Goal: Task Accomplishment & Management: Use online tool/utility

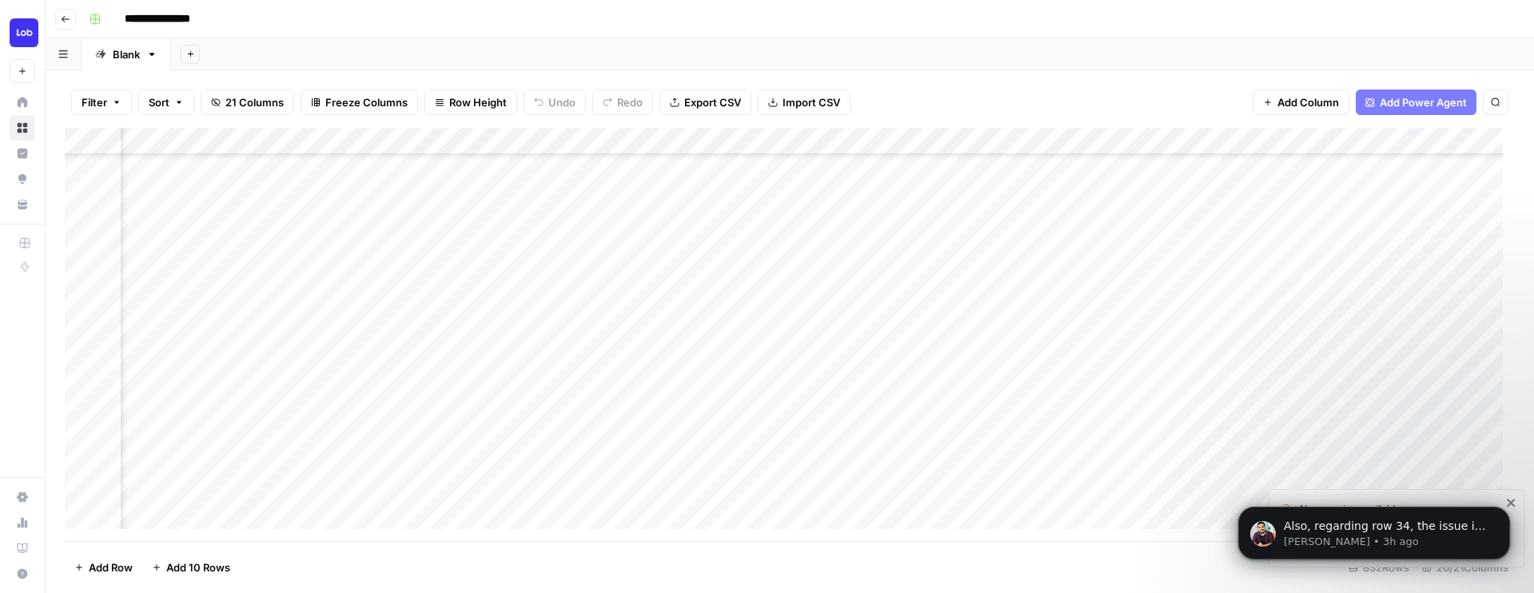
scroll to position [631, 1157]
click at [1347, 433] on div "Add Column" at bounding box center [790, 334] width 1450 height 413
click at [1215, 432] on div "Add Column" at bounding box center [790, 334] width 1450 height 413
click at [1216, 436] on div "Add Column" at bounding box center [790, 334] width 1450 height 413
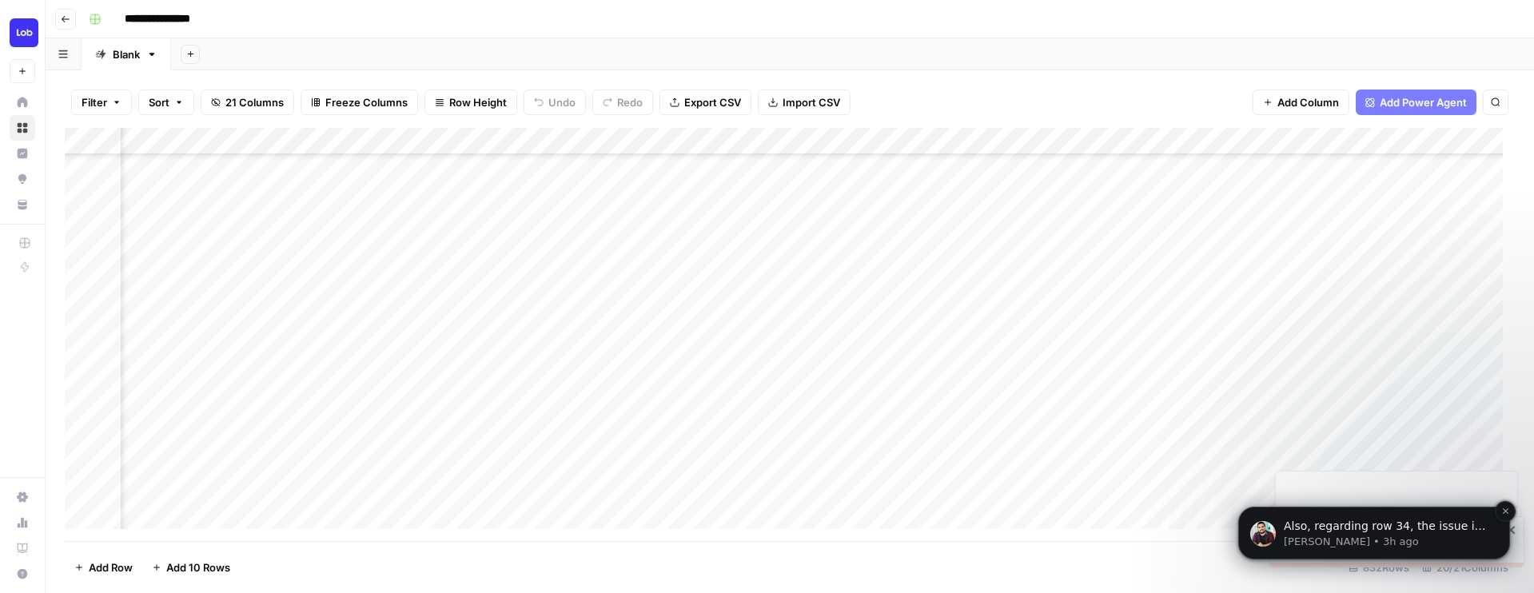
click at [1339, 548] on p "[PERSON_NAME] • 3h ago" at bounding box center [1387, 542] width 206 height 14
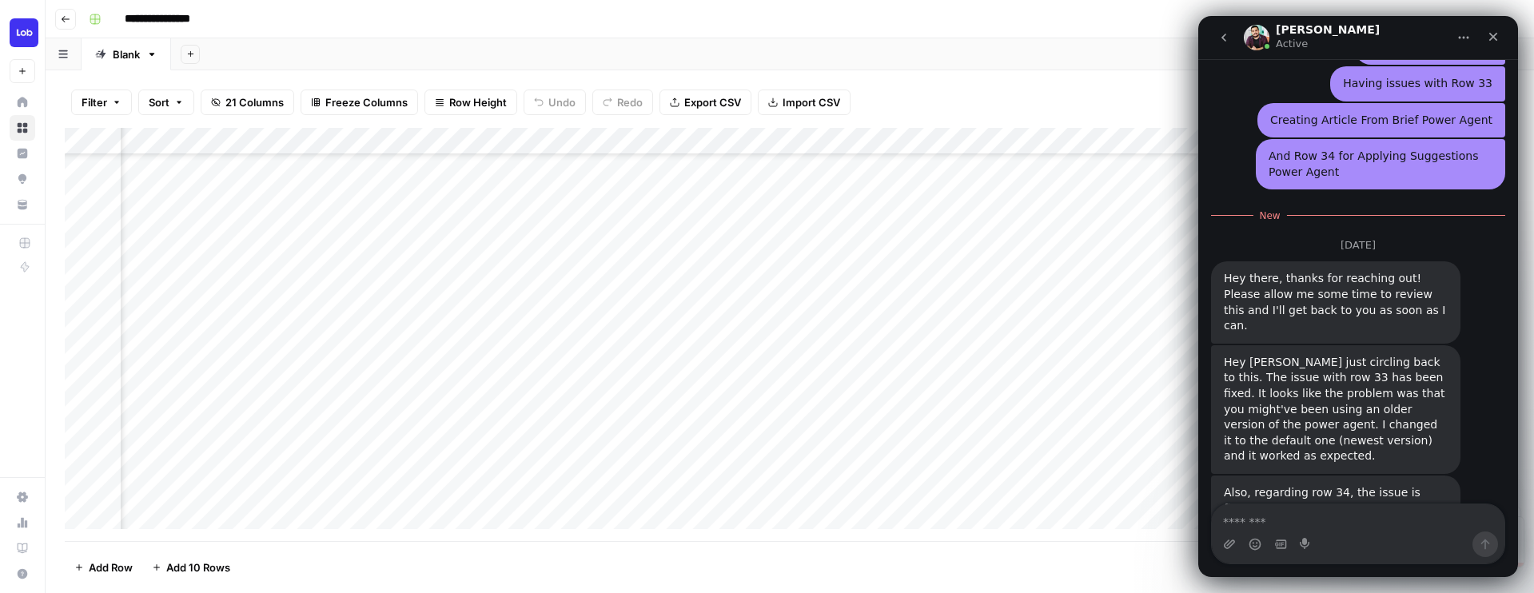
scroll to position [4059, 0]
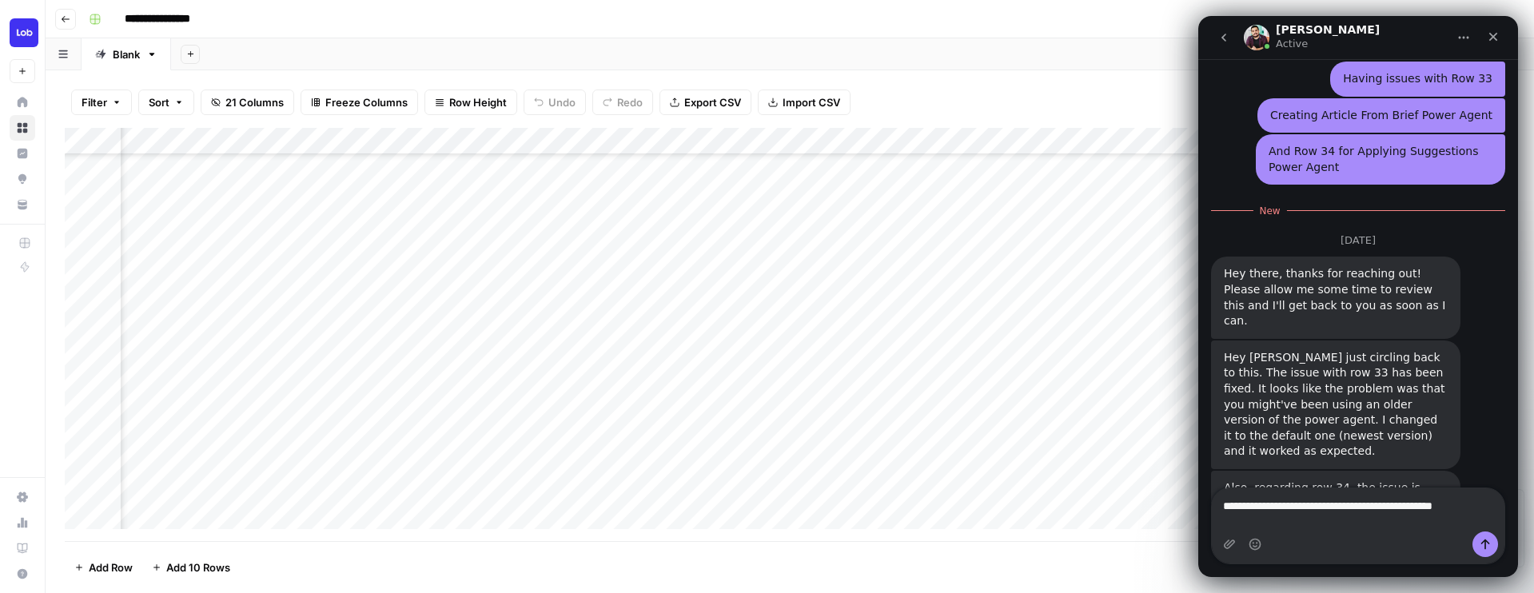
type textarea "**********"
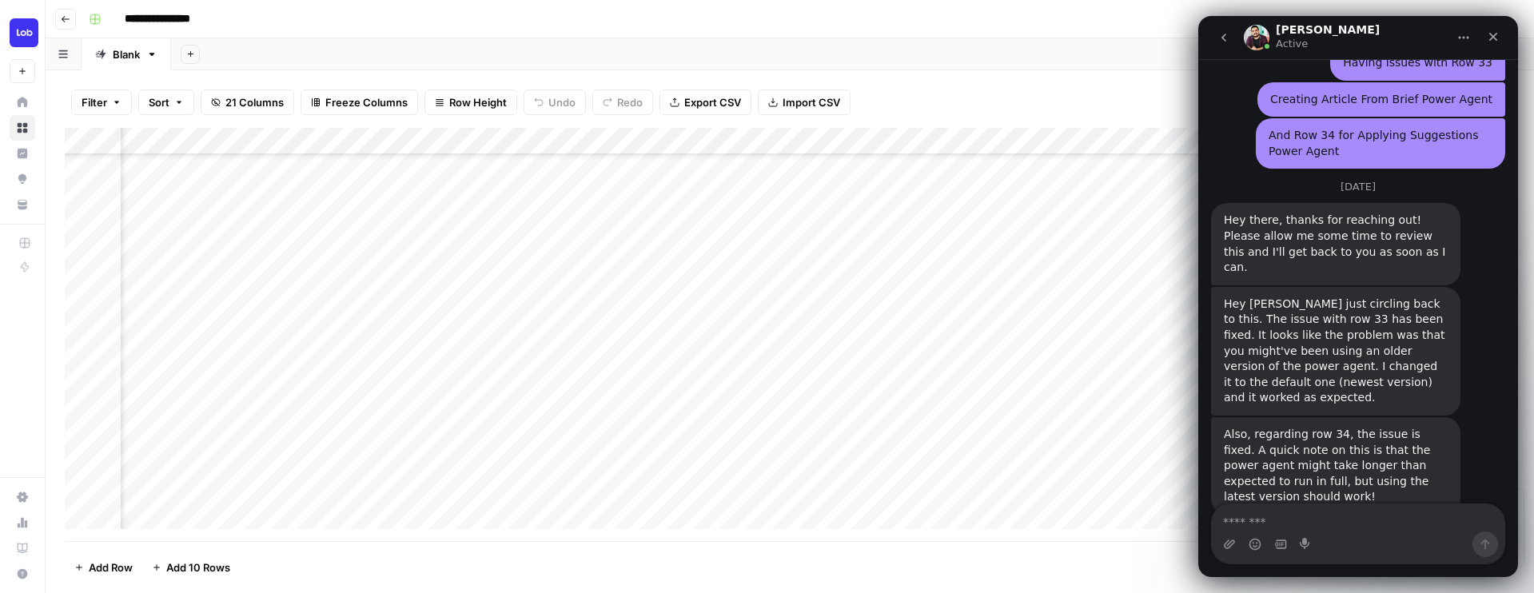
scroll to position [4085, 0]
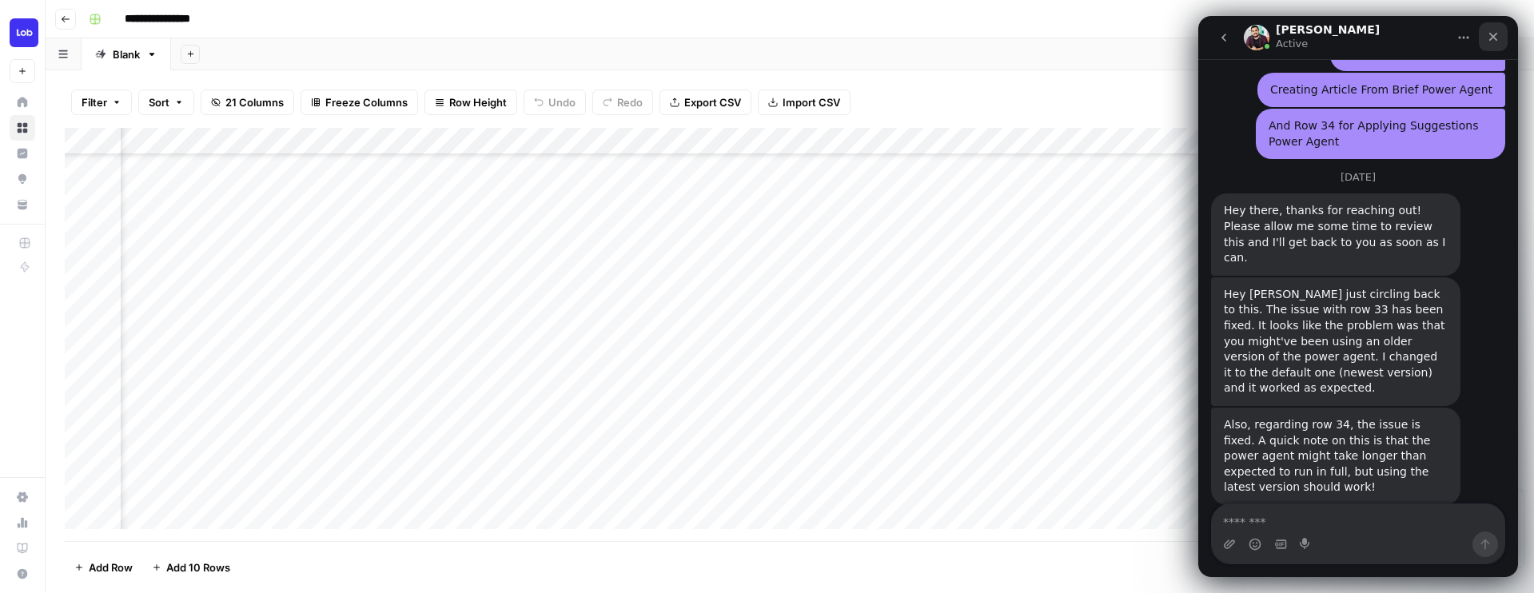
click at [1502, 39] on div "Close" at bounding box center [1493, 36] width 29 height 29
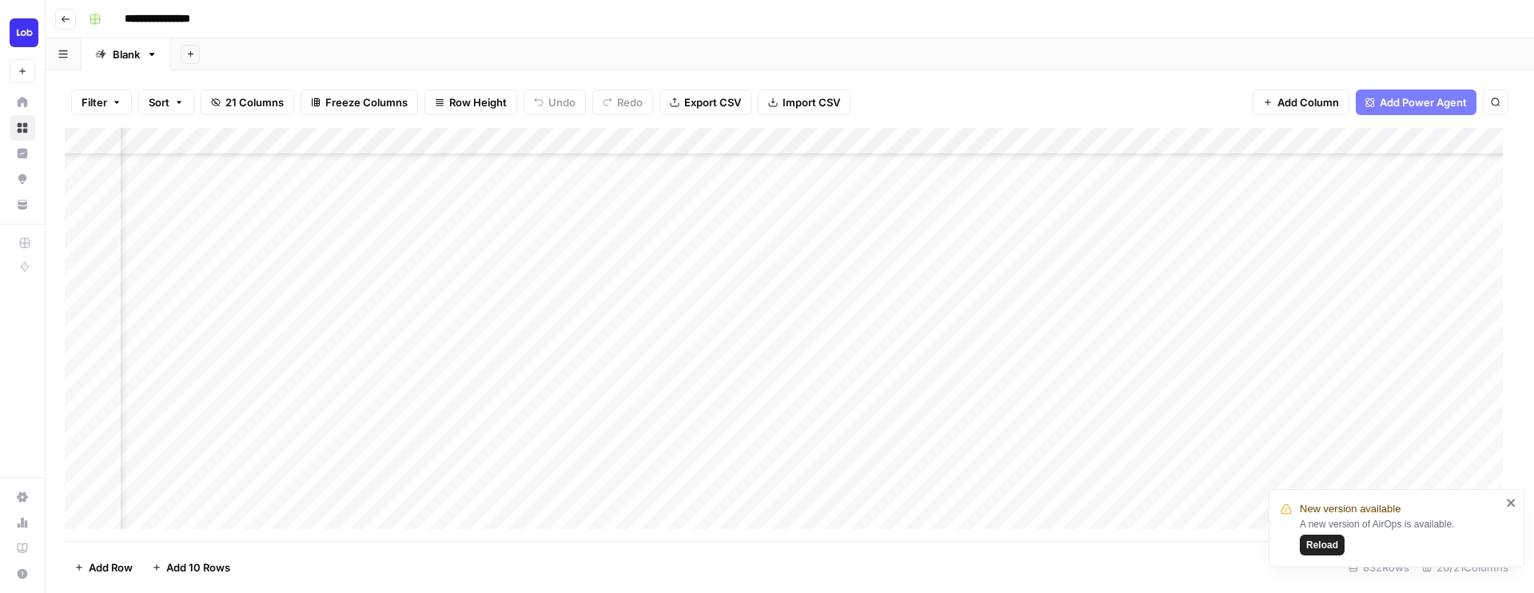
click at [1339, 551] on button "Reload" at bounding box center [1322, 545] width 45 height 21
click at [1178, 455] on div "Add Column" at bounding box center [790, 334] width 1450 height 413
click at [724, 322] on div "Add Column" at bounding box center [790, 334] width 1450 height 413
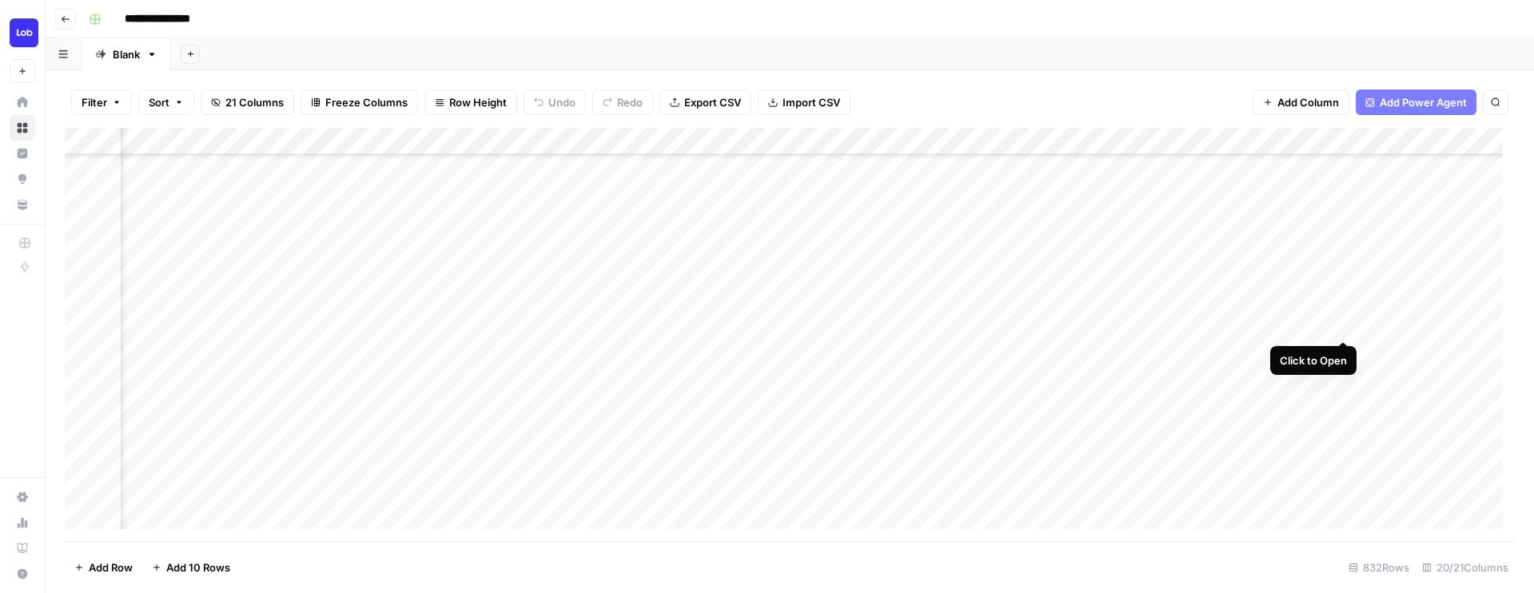
click at [1348, 322] on div "Add Column" at bounding box center [790, 334] width 1450 height 413
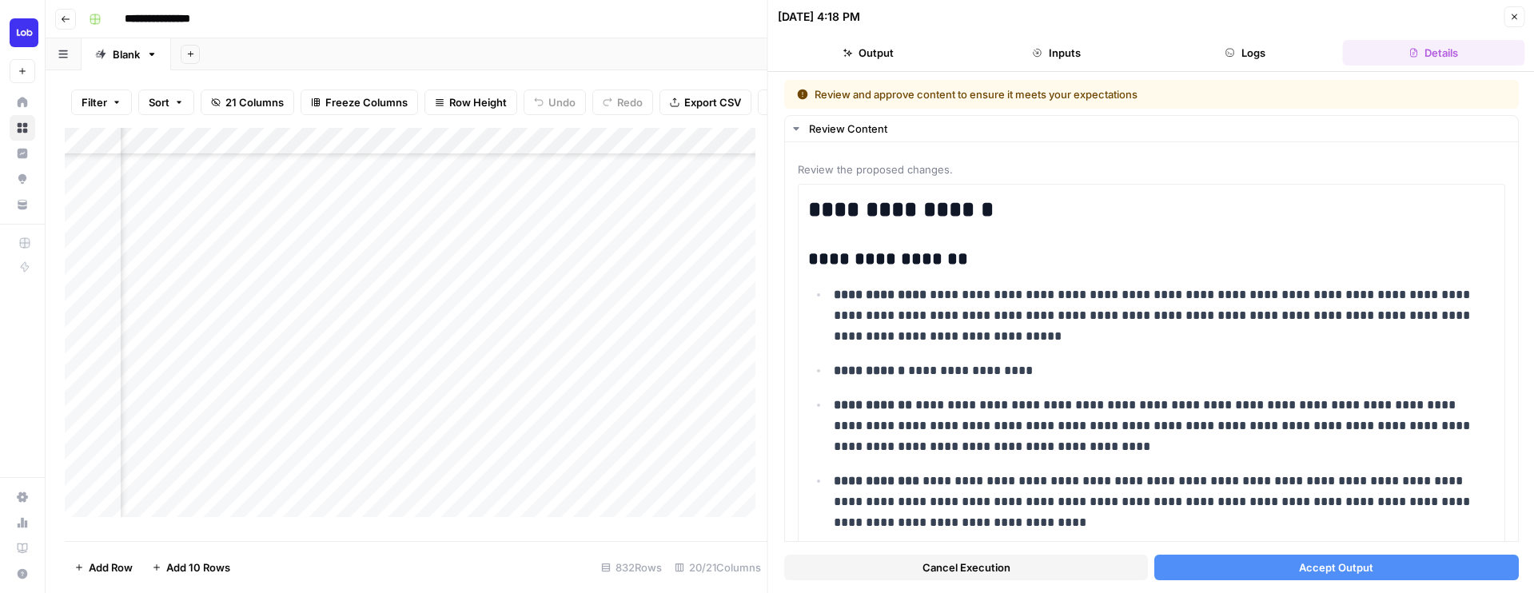
click at [1311, 568] on span "Accept Output" at bounding box center [1336, 568] width 74 height 16
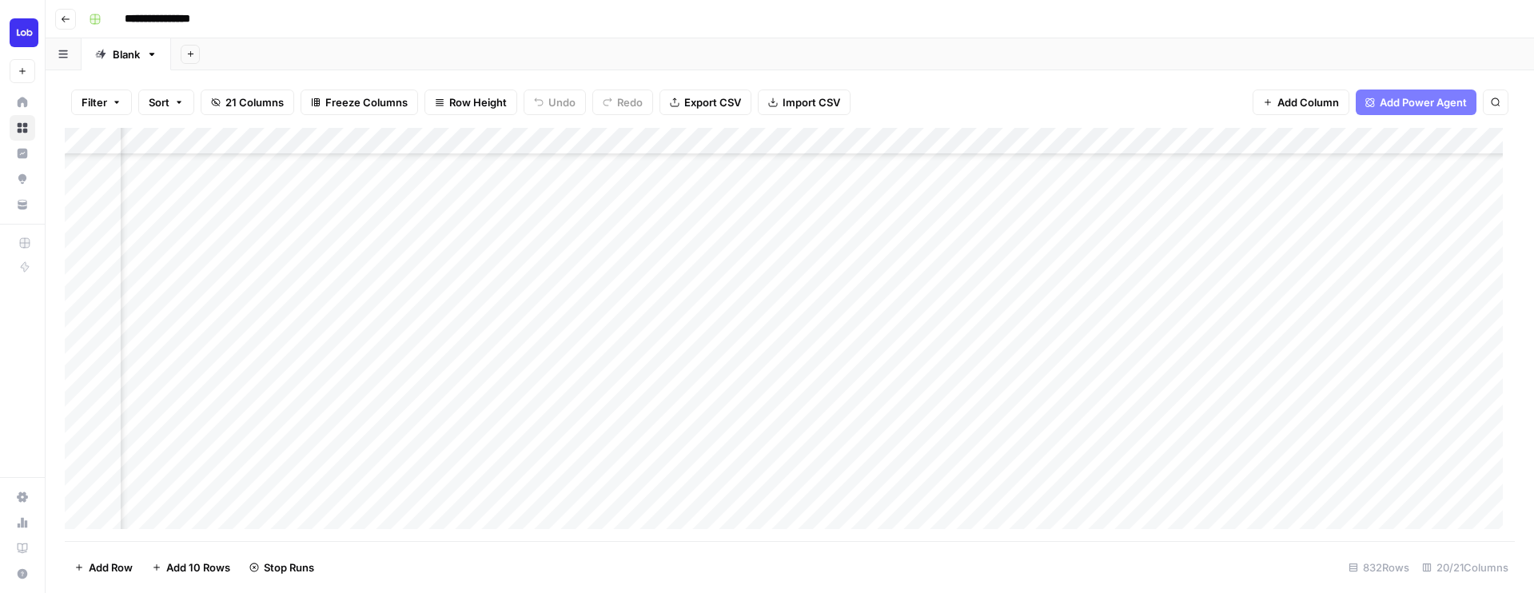
click at [1281, 295] on div "Add Column" at bounding box center [790, 334] width 1450 height 413
click at [1283, 326] on div "Add Column" at bounding box center [790, 334] width 1450 height 413
click at [1391, 328] on div "Add Column" at bounding box center [790, 334] width 1450 height 413
